Goal: Check status: Check status

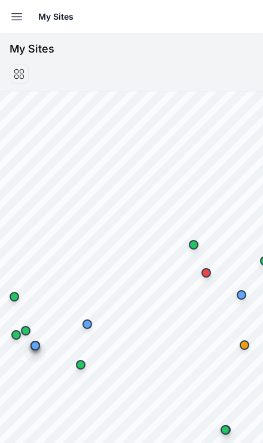
click at [23, 15] on icon "button" at bounding box center [17, 17] width 14 height 14
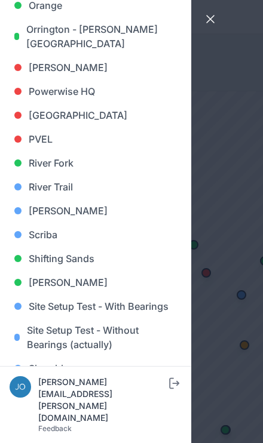
scroll to position [899, 0]
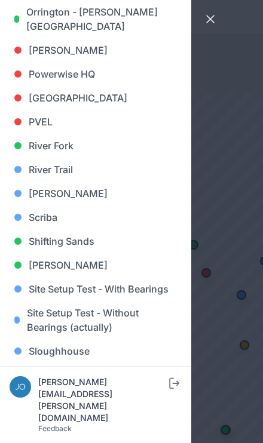
click at [114, 197] on link "[PERSON_NAME]" at bounding box center [96, 194] width 172 height 24
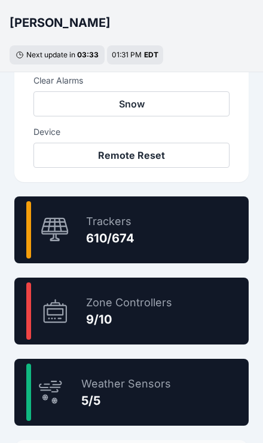
scroll to position [630, 0]
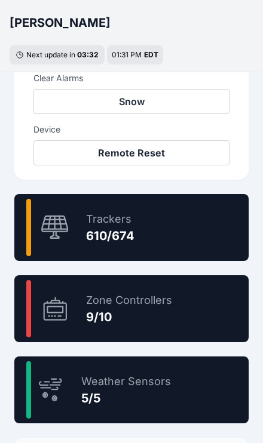
click at [176, 247] on div "90.5 % Trackers 610/674" at bounding box center [131, 227] width 234 height 67
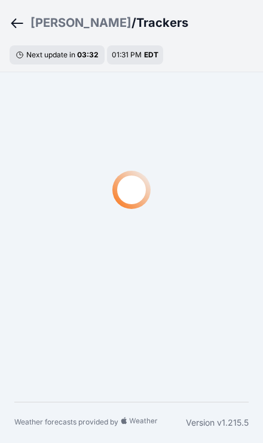
scroll to position [41, 0]
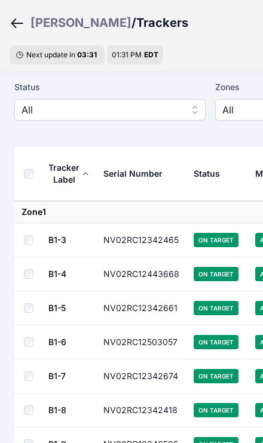
click at [159, 119] on button "All" at bounding box center [109, 110] width 191 height 22
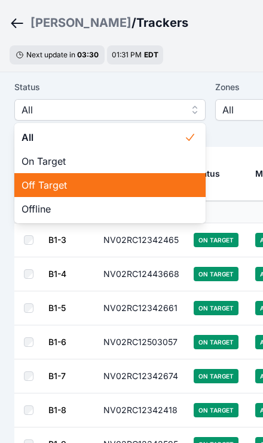
click at [112, 191] on span "Off Target" at bounding box center [103, 185] width 163 height 14
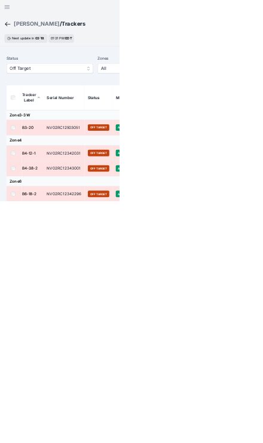
click at [42, 154] on span "Off Target" at bounding box center [102, 151] width 160 height 14
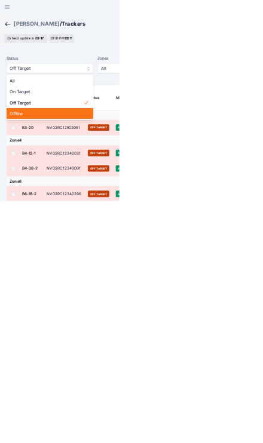
click at [41, 248] on span "Offline" at bounding box center [103, 250] width 163 height 14
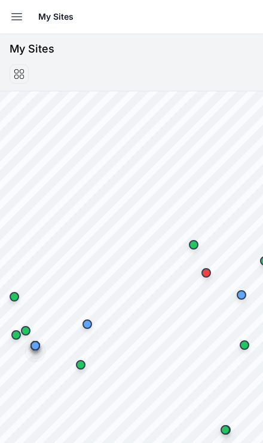
click at [17, 17] on icon "button" at bounding box center [17, 17] width 10 height 7
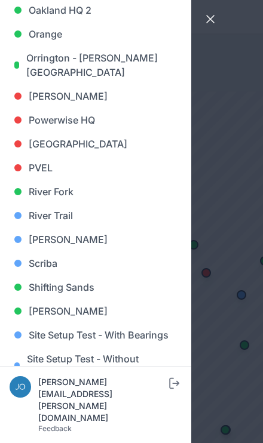
scroll to position [862, 0]
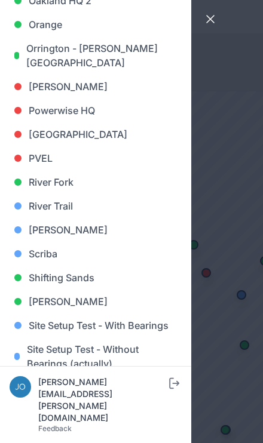
click at [65, 228] on link "[PERSON_NAME]" at bounding box center [96, 230] width 172 height 24
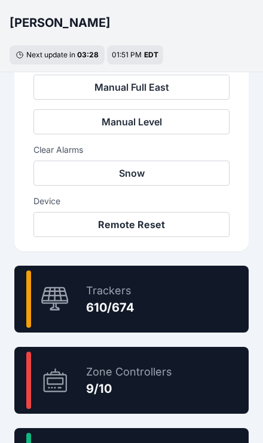
scroll to position [574, 0]
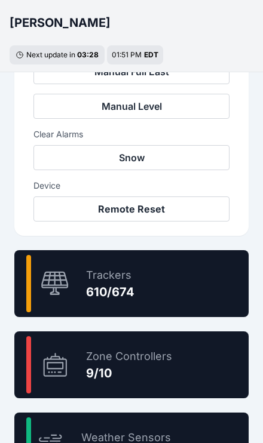
click at [194, 287] on div "90.5 % Trackers 610/674" at bounding box center [131, 283] width 234 height 67
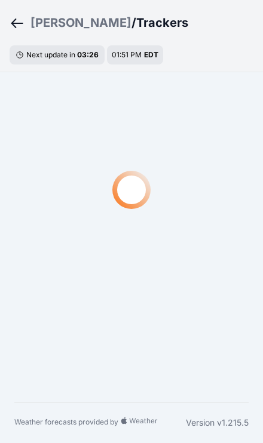
scroll to position [41, 0]
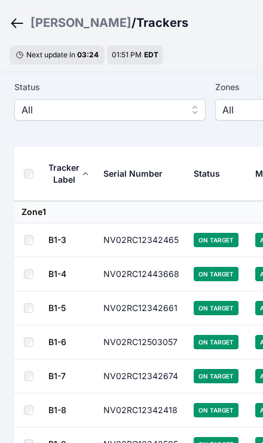
click at [160, 115] on span "All" at bounding box center [102, 110] width 160 height 14
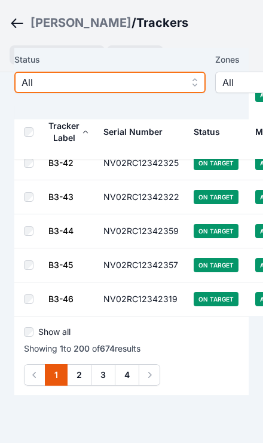
scroll to position [6803, 0]
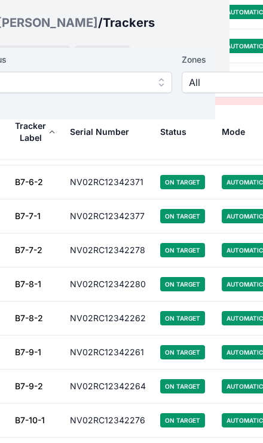
scroll to position [16697, 33]
